Goal: Task Accomplishment & Management: Manage account settings

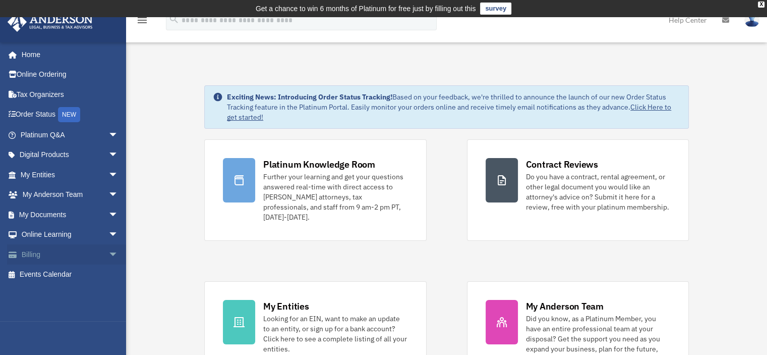
click at [108, 252] on span "arrow_drop_down" at bounding box center [118, 254] width 20 height 21
click at [65, 271] on link "$ Open Invoices" at bounding box center [74, 274] width 120 height 21
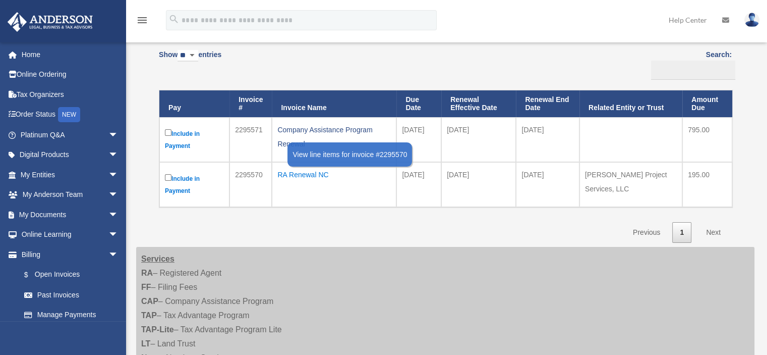
scroll to position [151, 0]
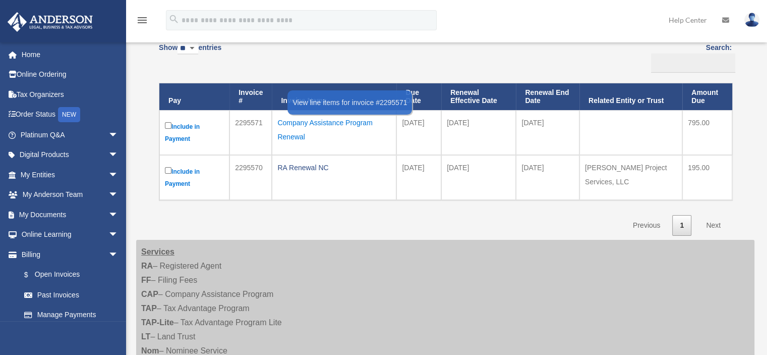
click at [325, 116] on div "Company Assistance Program Renewal" at bounding box center [334, 130] width 114 height 28
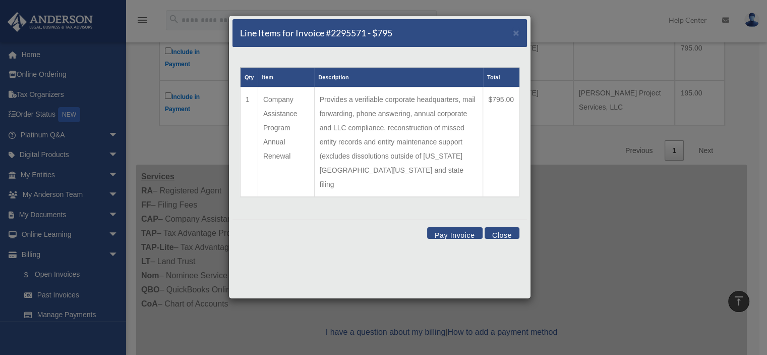
scroll to position [202, 0]
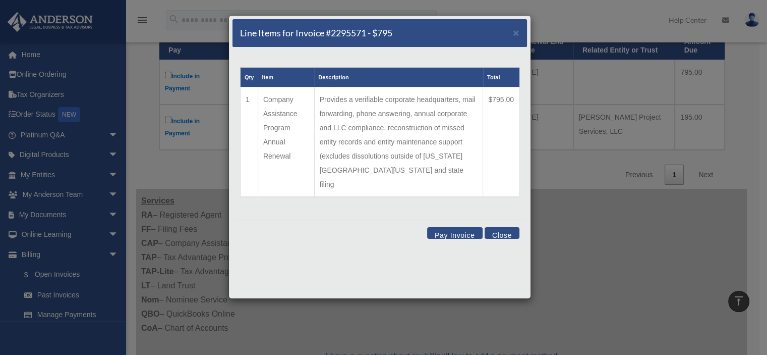
click at [504, 227] on button "Close" at bounding box center [502, 233] width 35 height 12
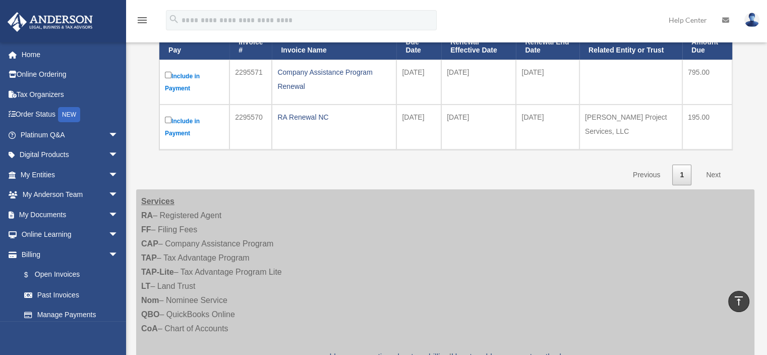
scroll to position [151, 0]
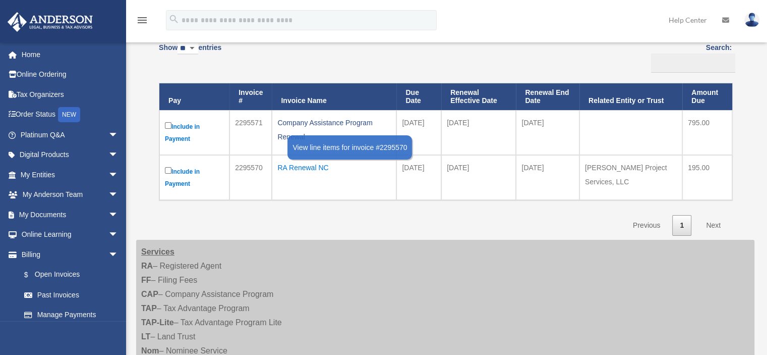
click at [305, 160] on div "RA Renewal NC" at bounding box center [334, 167] width 114 height 14
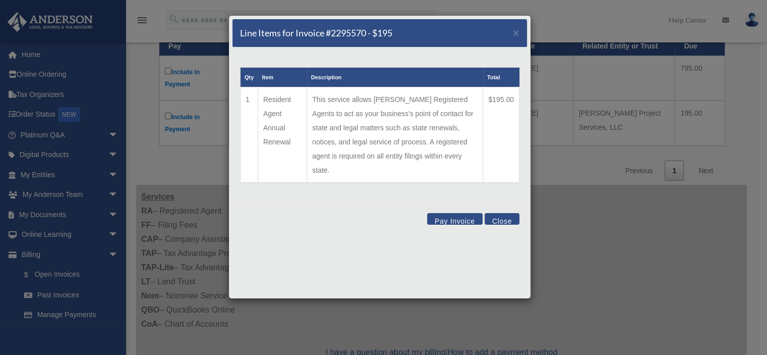
scroll to position [202, 0]
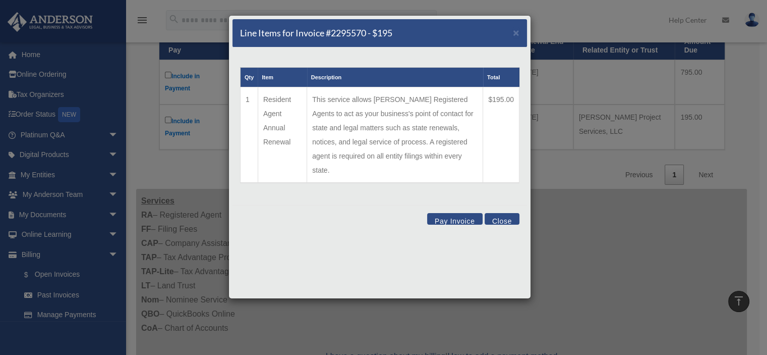
click at [504, 213] on button "Close" at bounding box center [502, 219] width 35 height 12
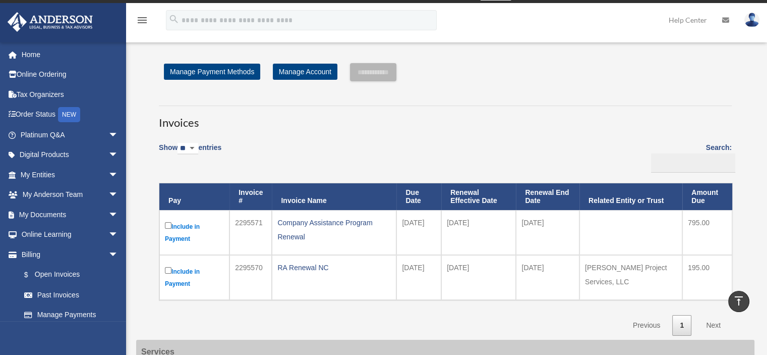
scroll to position [0, 0]
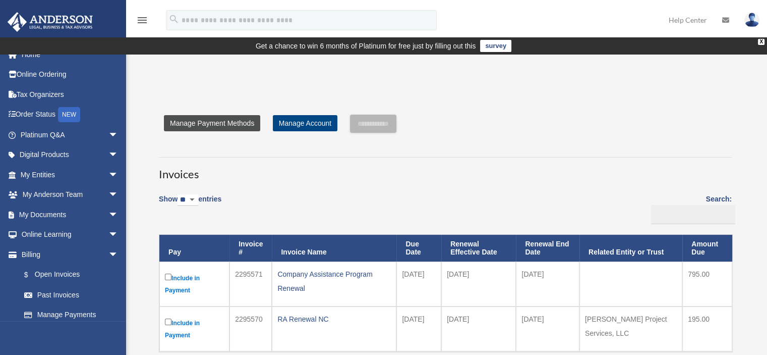
click at [216, 115] on link "Manage Payment Methods" at bounding box center [212, 123] width 96 height 16
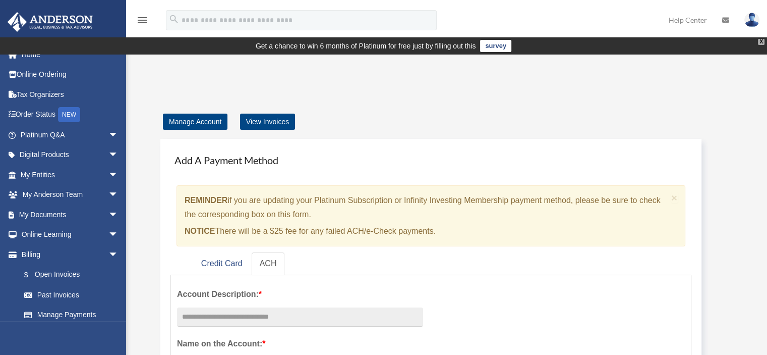
click at [763, 39] on div "X" at bounding box center [761, 42] width 7 height 6
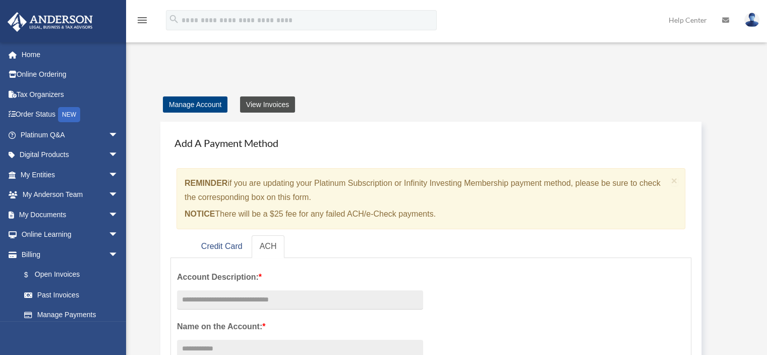
click at [271, 96] on link "View Invoices" at bounding box center [267, 104] width 55 height 16
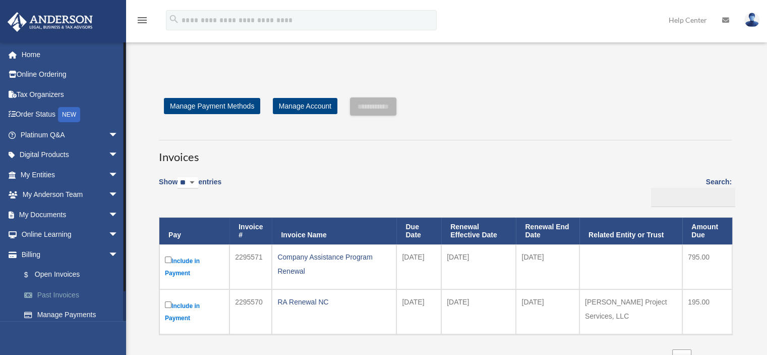
click at [63, 290] on link "Past Invoices" at bounding box center [74, 295] width 120 height 20
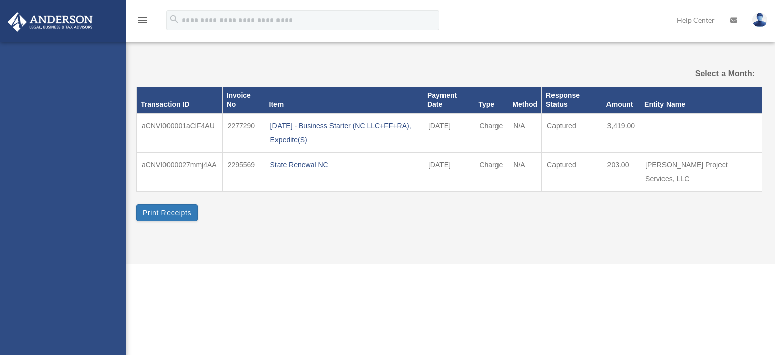
select select
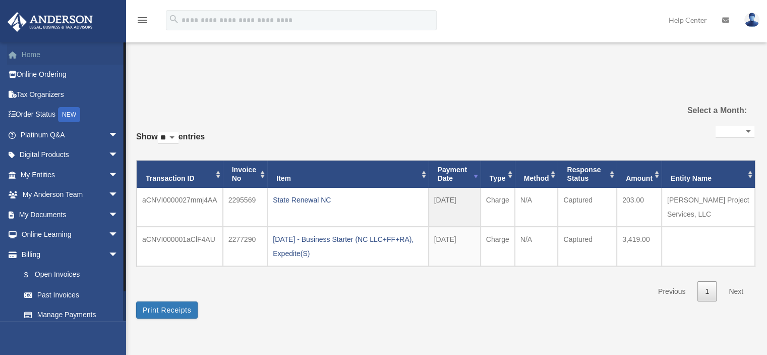
click at [32, 51] on link "Home" at bounding box center [70, 54] width 127 height 20
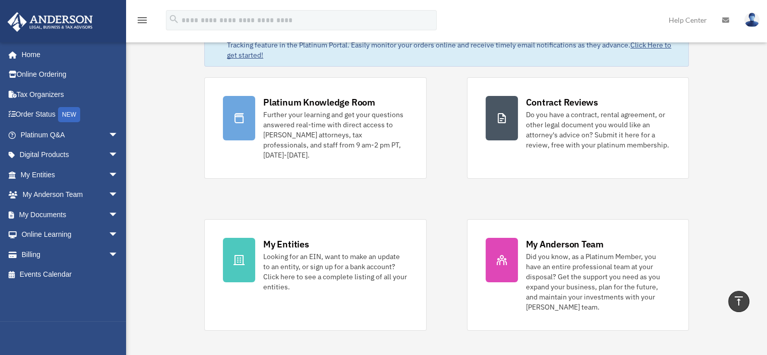
scroll to position [50, 0]
